Goal: Communication & Community: Share content

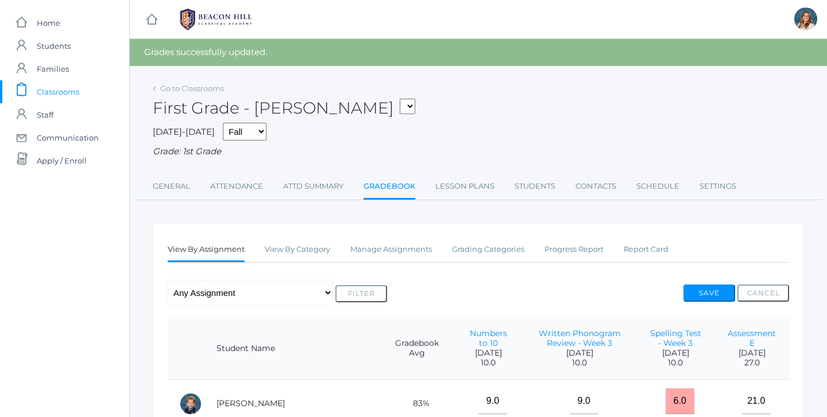
click at [40, 90] on span "Classrooms" at bounding box center [58, 91] width 42 height 23
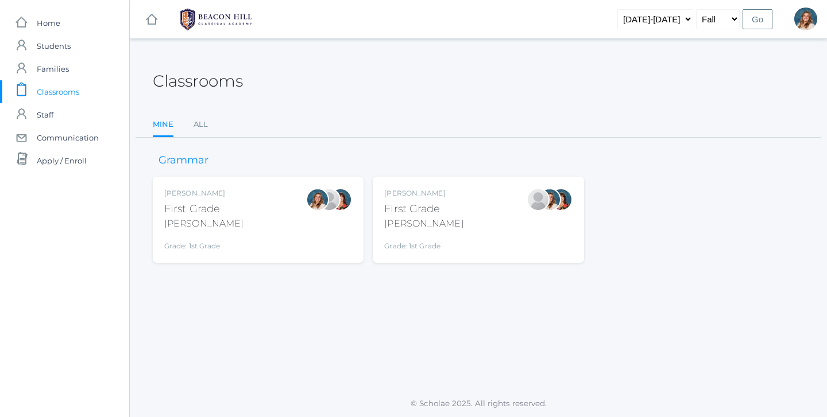
click at [231, 219] on div "[PERSON_NAME] First Grade [PERSON_NAME] Grade: 1st Grade 01LA" at bounding box center [258, 219] width 188 height 63
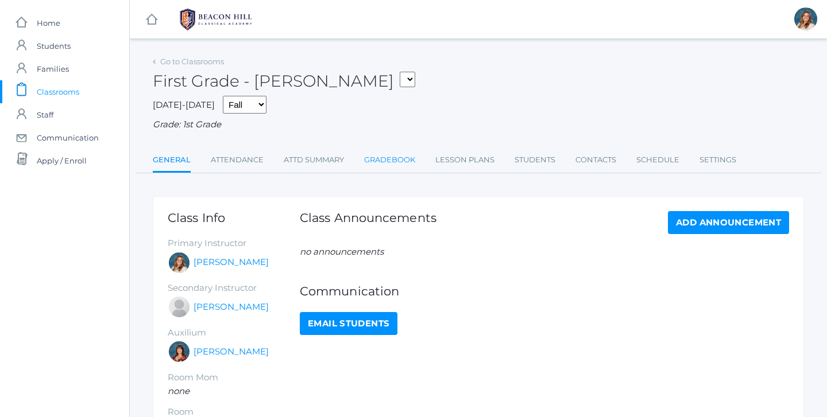
click at [388, 157] on link "Gradebook" at bounding box center [389, 160] width 51 height 23
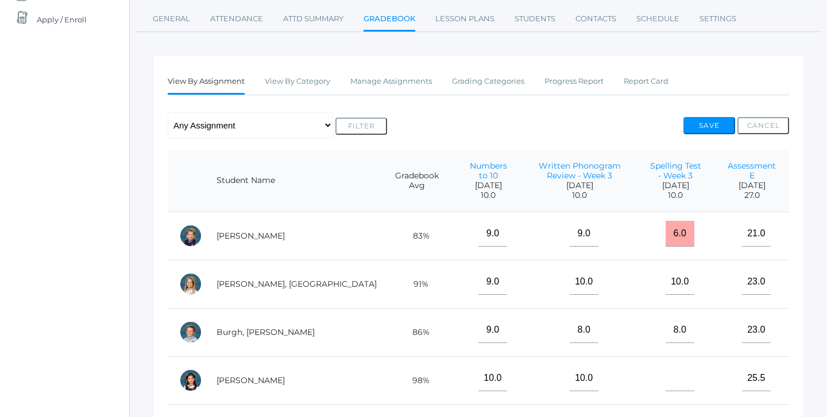
scroll to position [143, 0]
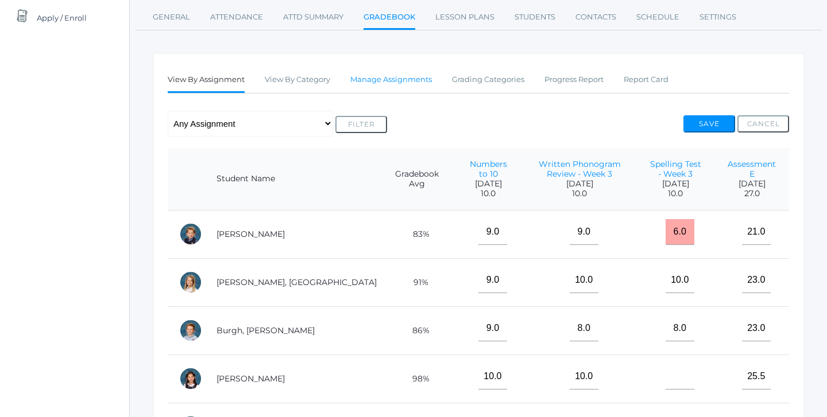
click at [396, 69] on link "Manage Assignments" at bounding box center [391, 79] width 82 height 23
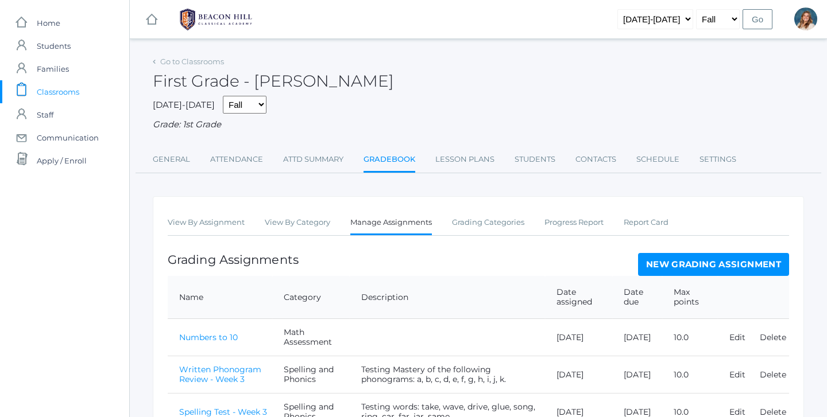
click at [59, 90] on span "Classrooms" at bounding box center [58, 91] width 42 height 23
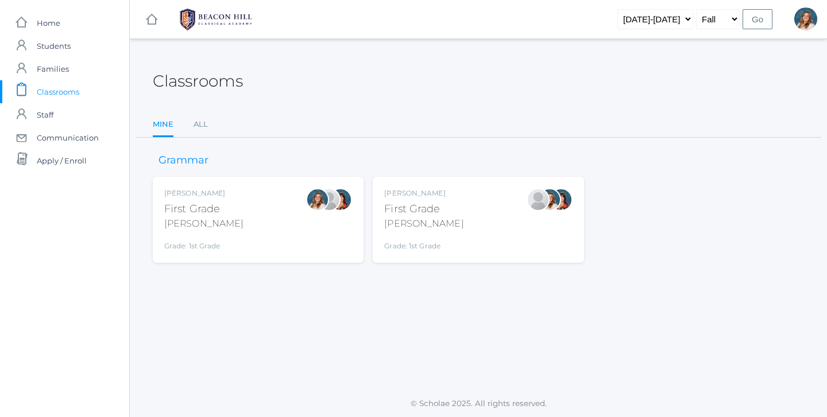
click at [257, 234] on div "Liv Barber First Grade Barber Grade: 1st Grade 01LA" at bounding box center [258, 219] width 188 height 63
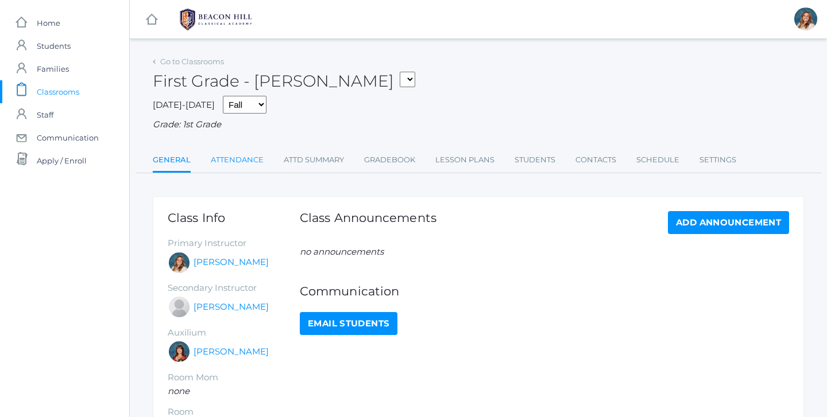
click at [240, 152] on link "Attendance" at bounding box center [237, 160] width 53 height 23
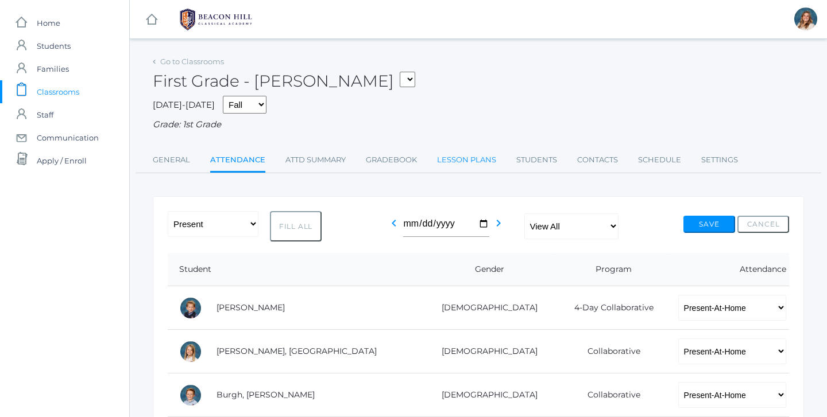
click at [474, 153] on link "Lesson Plans" at bounding box center [466, 160] width 59 height 23
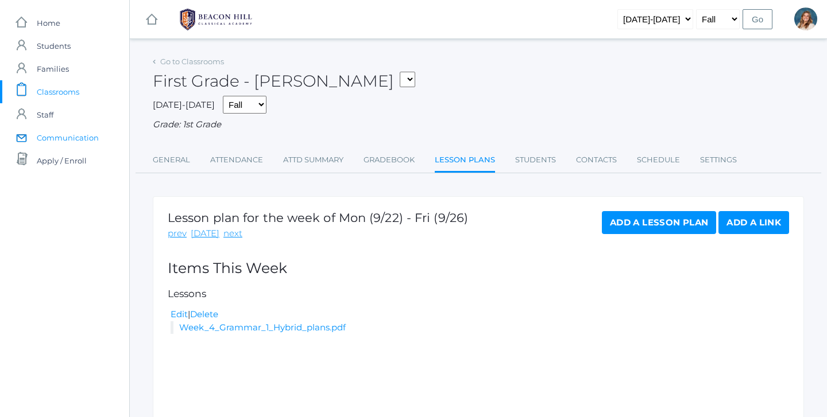
click at [78, 129] on span "Communication" at bounding box center [68, 137] width 62 height 23
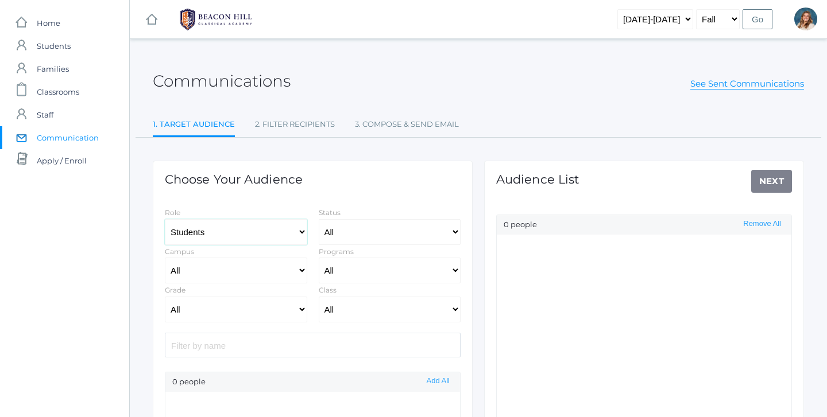
select select "Enrolled"
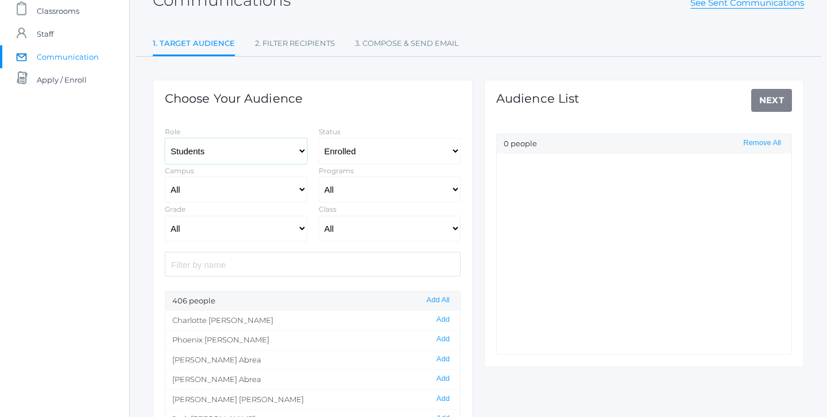
scroll to position [90, 0]
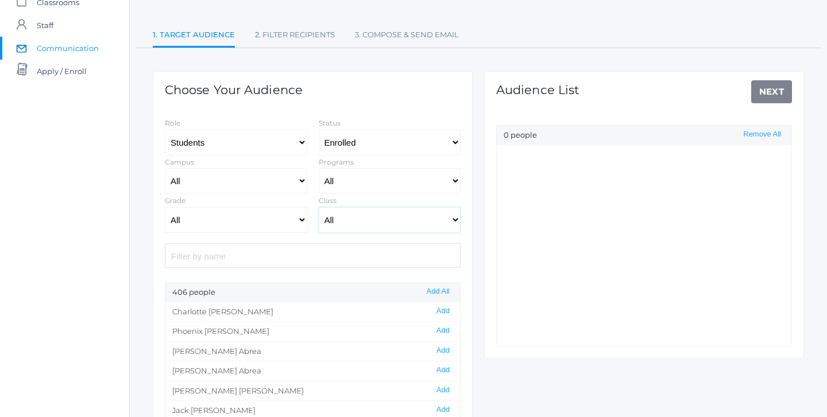
select select "1990"
click at [438, 289] on button "Add All" at bounding box center [438, 292] width 30 height 10
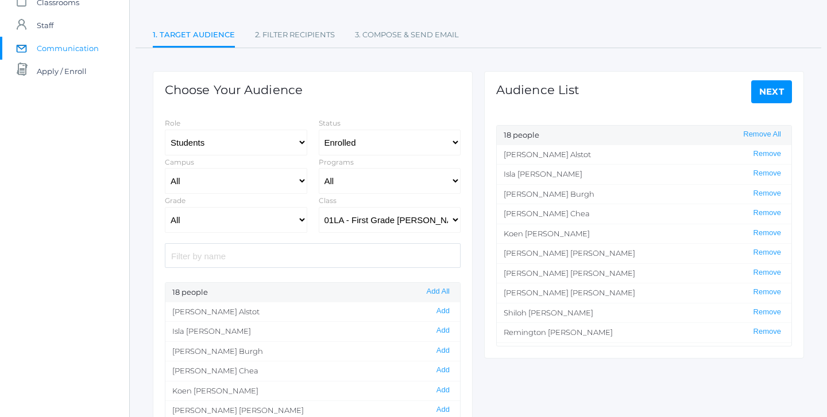
click at [801, 92] on div "Audience List Next 18 people Remove All [PERSON_NAME] Remove [PERSON_NAME] Remo…" at bounding box center [644, 215] width 320 height 288
click at [787, 92] on link "Next" at bounding box center [771, 91] width 41 height 23
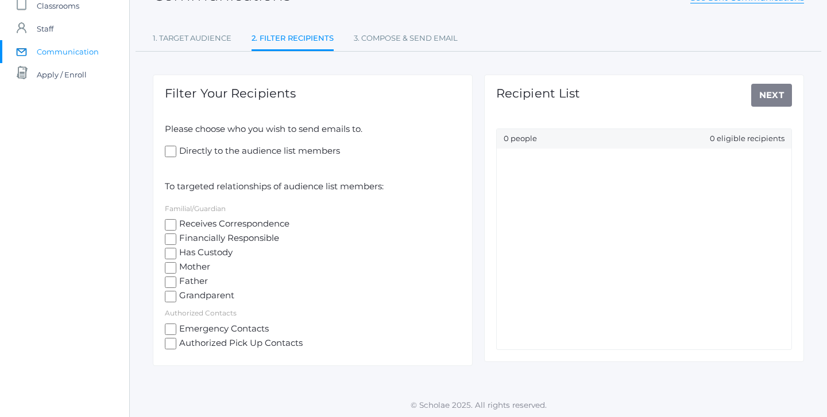
scroll to position [86, 0]
click at [172, 267] on input "Mother" at bounding box center [170, 268] width 11 height 11
checkbox input "true"
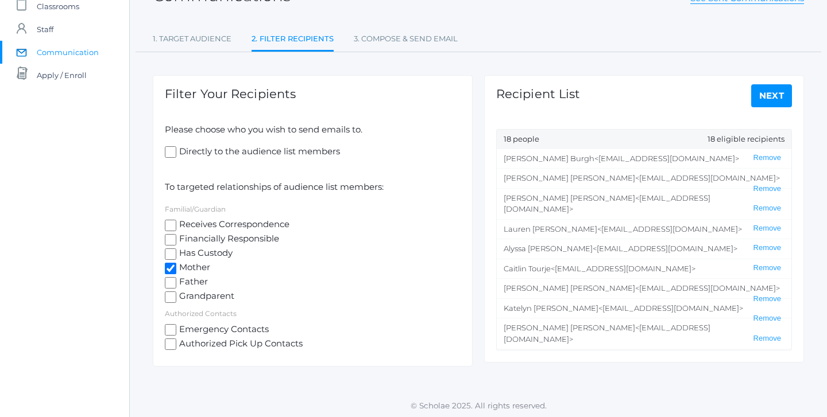
click at [172, 286] on input "Father" at bounding box center [170, 282] width 11 height 11
checkbox input "true"
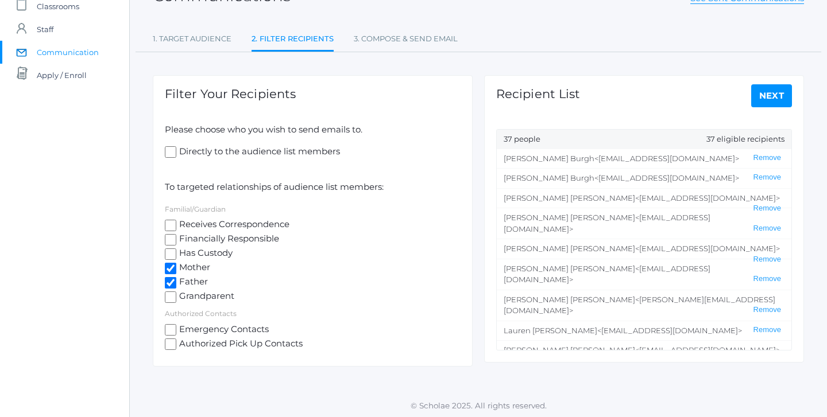
click at [766, 94] on link "Next" at bounding box center [771, 95] width 41 height 23
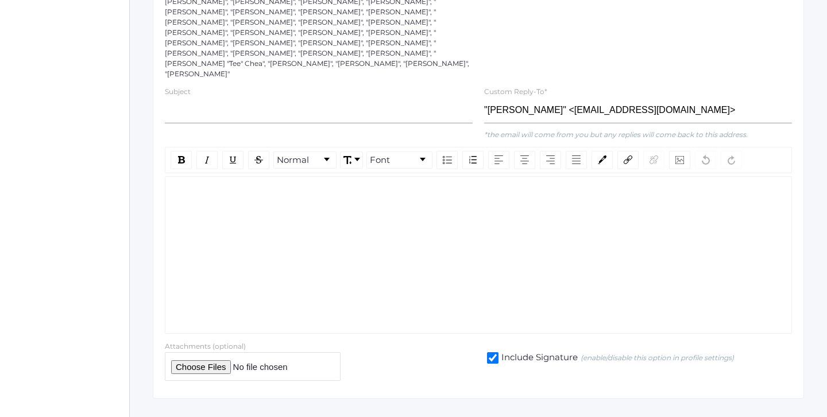
scroll to position [243, 0]
click at [258, 227] on div "rdw-wrapper" at bounding box center [478, 256] width 627 height 158
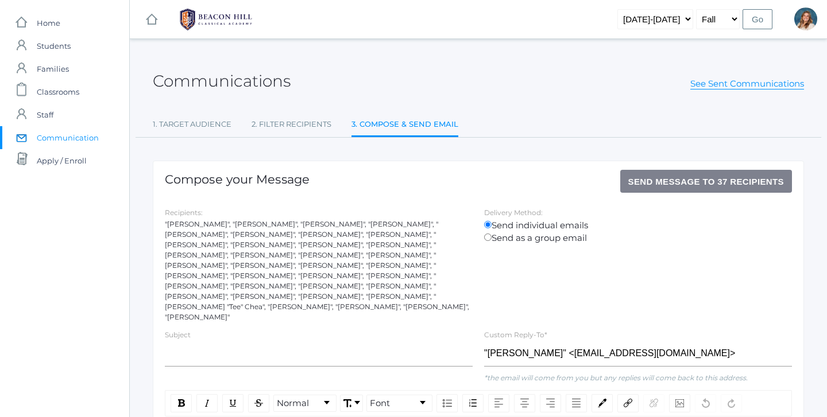
scroll to position [0, 0]
click at [732, 84] on link "See Sent Communications" at bounding box center [747, 83] width 114 height 11
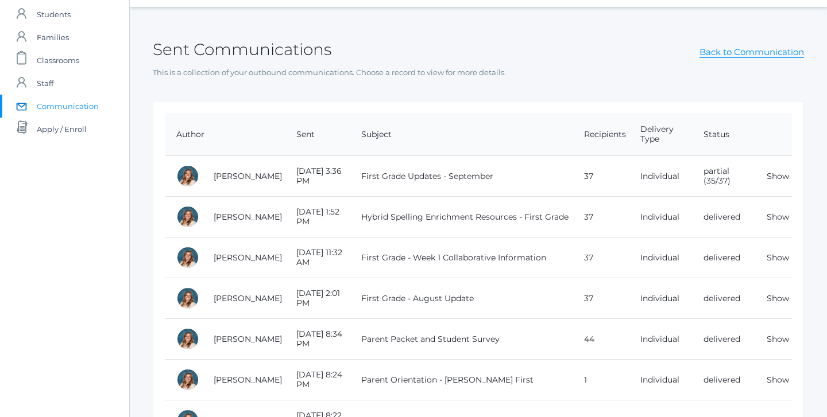
scroll to position [33, 0]
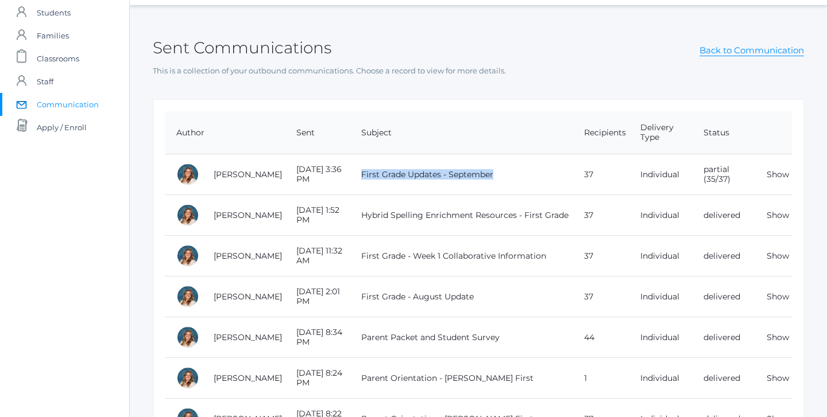
drag, startPoint x: 478, startPoint y: 170, endPoint x: 337, endPoint y: 169, distance: 140.7
click at [350, 169] on td "First Grade Updates - September" at bounding box center [461, 174] width 222 height 41
copy td "First Grade Updates - September"
